Goal: Task Accomplishment & Management: Use online tool/utility

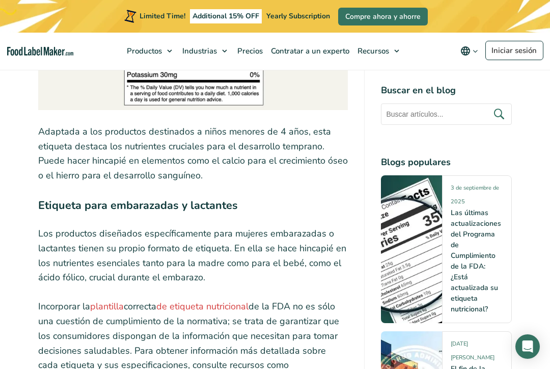
scroll to position [5223, 0]
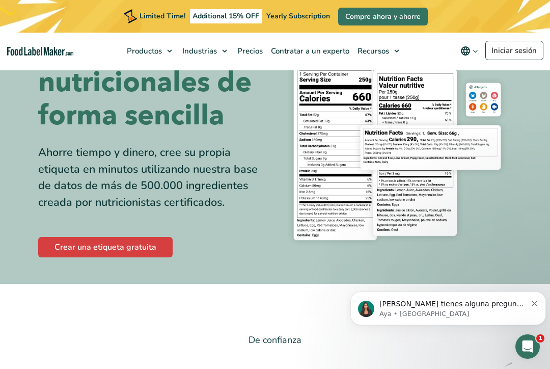
click at [127, 257] on link "Crear una etiqueta gratuita" at bounding box center [105, 247] width 134 height 20
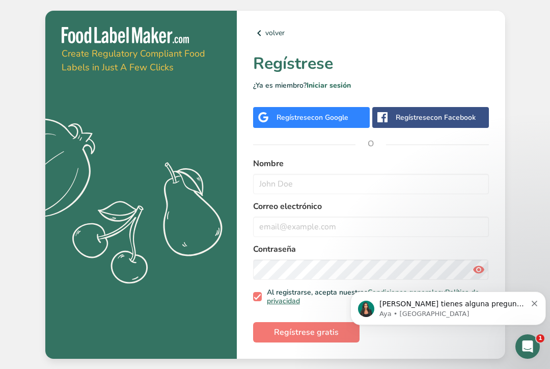
scroll to position [15, 0]
